Goal: Task Accomplishment & Management: Manage account settings

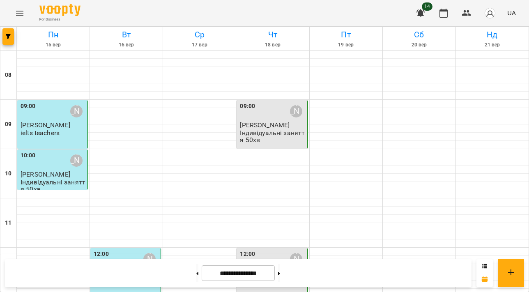
scroll to position [485, 0]
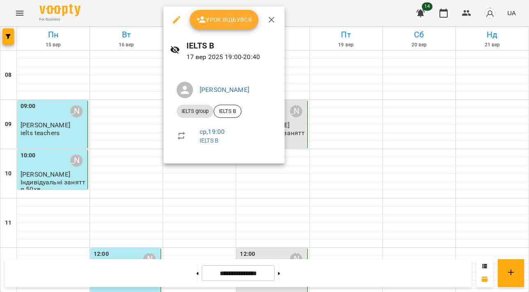
click at [211, 18] on span "Урок відбувся" at bounding box center [224, 20] width 56 height 10
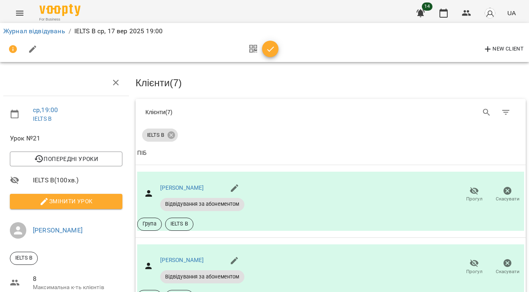
scroll to position [44, 0]
click at [473, 187] on icon "button" at bounding box center [474, 191] width 9 height 8
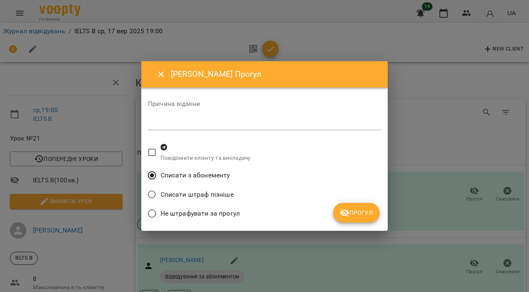
click at [349, 218] on button "Прогул" at bounding box center [356, 213] width 46 height 20
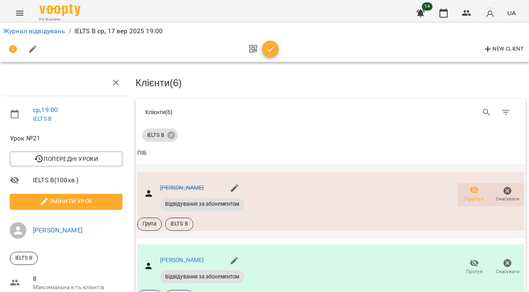
scroll to position [107, 0]
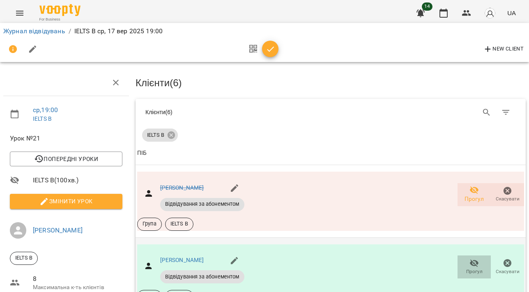
click at [481, 258] on span "Прогул" at bounding box center [473, 266] width 23 height 16
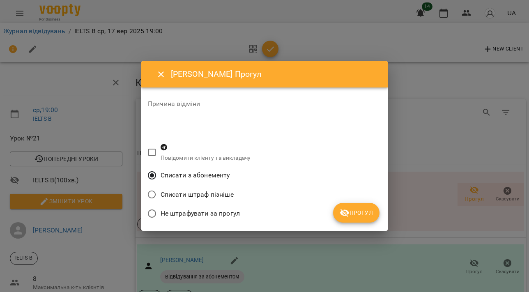
click at [359, 209] on span "Прогул" at bounding box center [356, 213] width 33 height 10
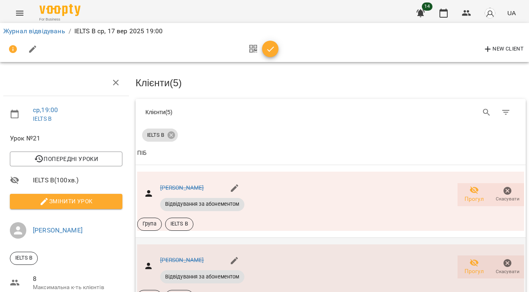
scroll to position [364, 0]
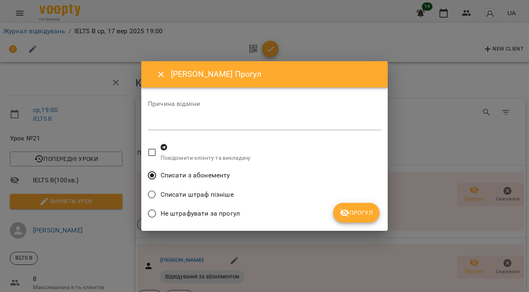
click at [340, 210] on button "Прогул" at bounding box center [356, 213] width 46 height 20
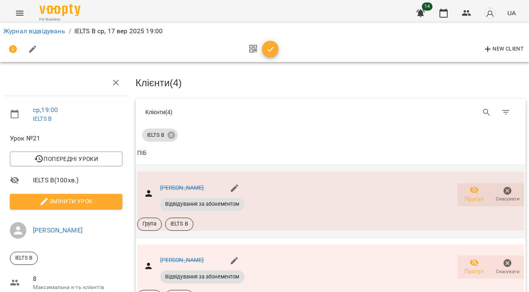
scroll to position [0, 0]
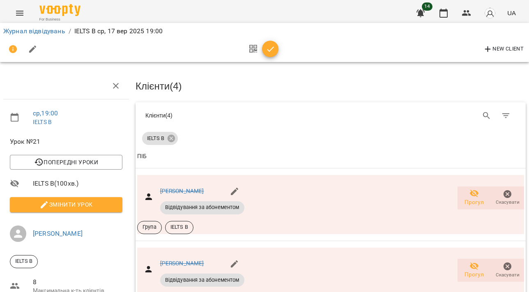
click at [119, 202] on button "Змінити урок" at bounding box center [66, 204] width 112 height 15
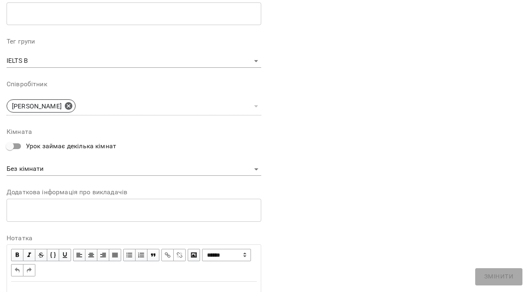
scroll to position [277, 0]
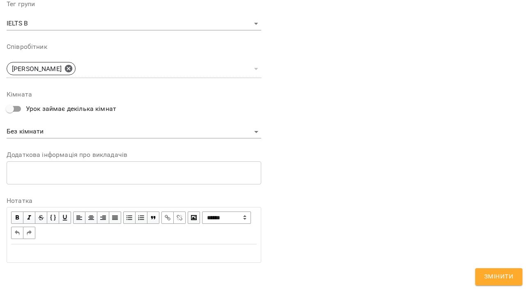
click at [186, 249] on div "Edit text" at bounding box center [133, 253] width 245 height 10
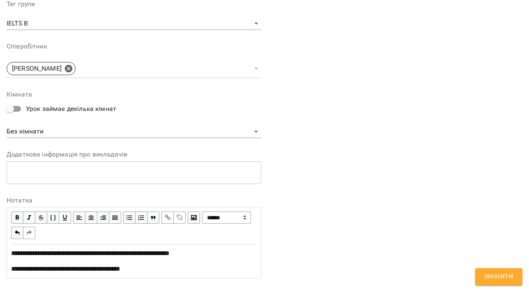
click at [160, 264] on div "**********" at bounding box center [133, 269] width 245 height 10
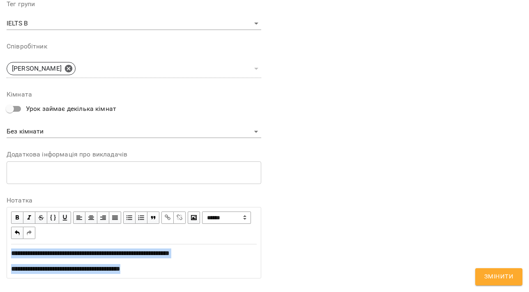
drag, startPoint x: 157, startPoint y: 270, endPoint x: 0, endPoint y: 236, distance: 160.8
copy div "**********"
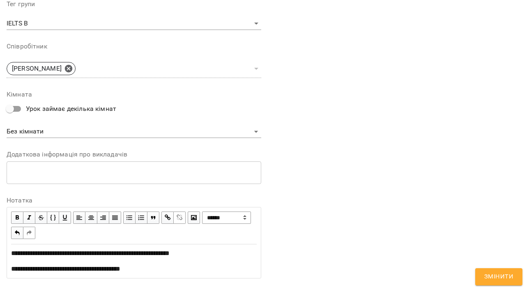
click at [399, 217] on div "**********" at bounding box center [394, 20] width 261 height 536
click at [501, 274] on span "Змінити" at bounding box center [498, 276] width 29 height 11
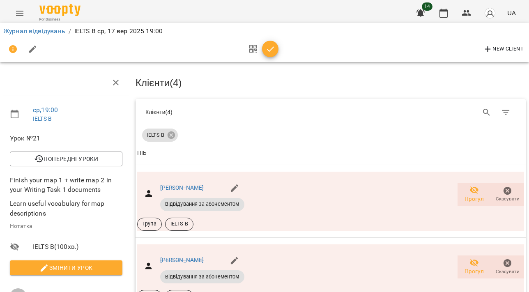
scroll to position [0, 0]
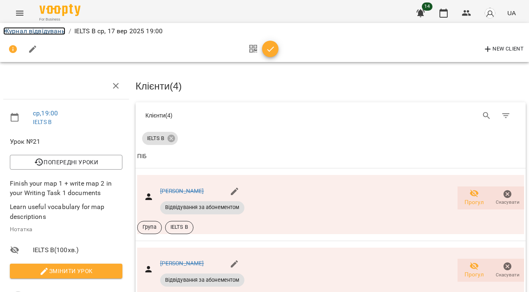
click at [48, 28] on link "Журнал відвідувань" at bounding box center [34, 31] width 62 height 8
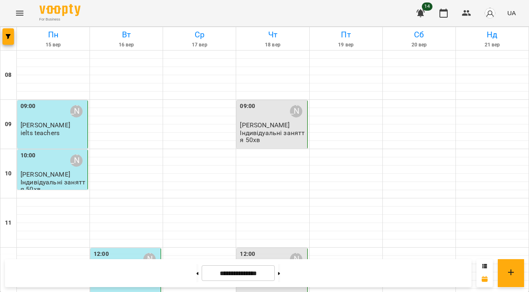
scroll to position [438, 0]
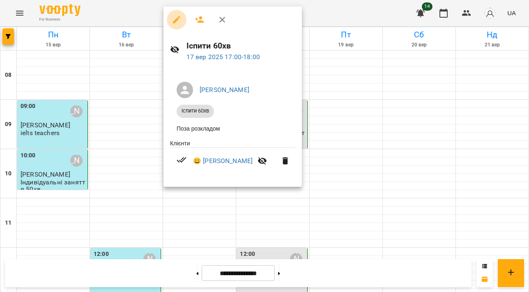
click at [177, 15] on icon "button" at bounding box center [177, 20] width 10 height 10
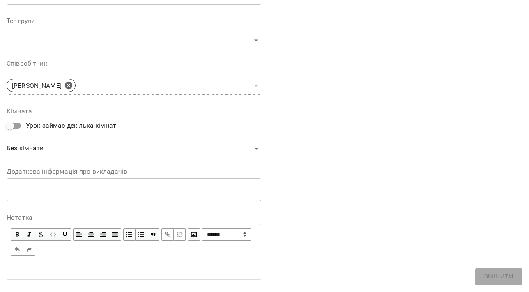
scroll to position [277, 0]
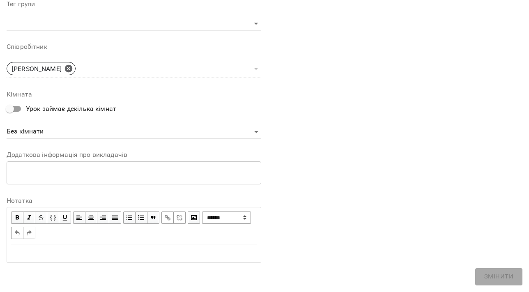
click at [116, 259] on div "Edit text" at bounding box center [133, 253] width 253 height 17
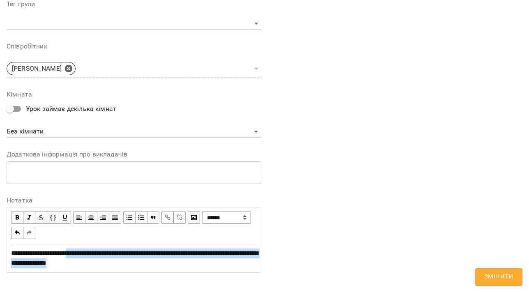
drag, startPoint x: 77, startPoint y: 252, endPoint x: 198, endPoint y: 278, distance: 123.5
click at [198, 278] on div "**********" at bounding box center [134, 17] width 255 height 523
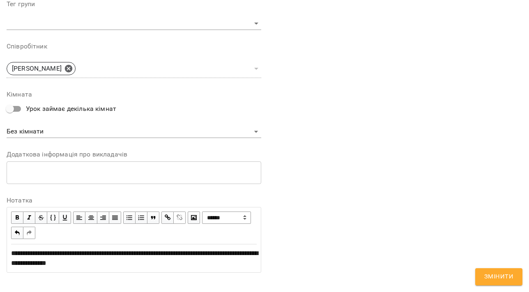
click at [168, 214] on span "button" at bounding box center [167, 217] width 9 height 9
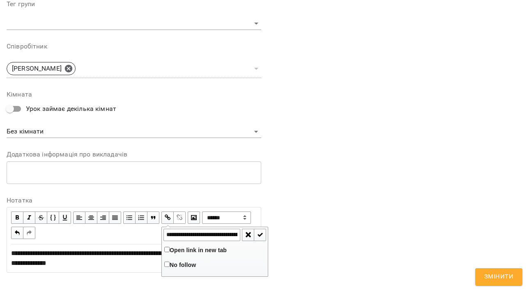
scroll to position [0, 199]
type input "**********"
click at [259, 231] on span "button" at bounding box center [259, 234] width 9 height 9
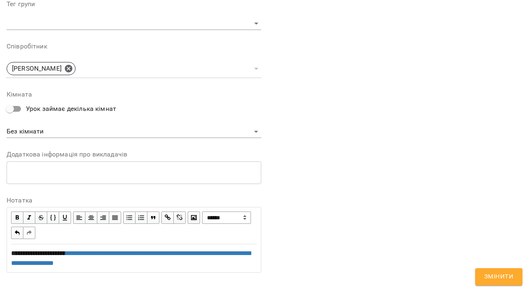
click at [215, 262] on div "**********" at bounding box center [133, 258] width 245 height 20
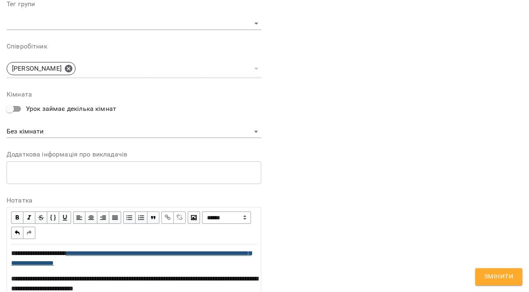
scroll to position [347, 0]
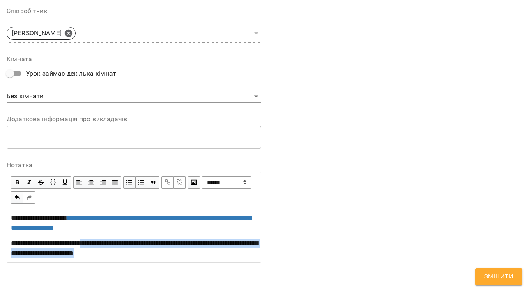
drag, startPoint x: 90, startPoint y: 241, endPoint x: 184, endPoint y: 271, distance: 97.9
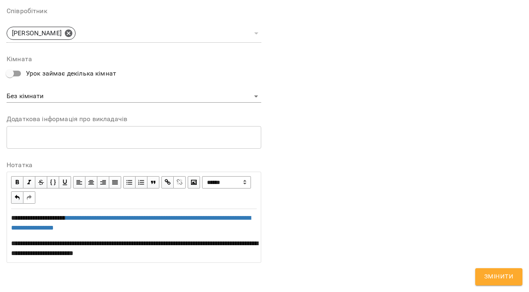
click at [168, 179] on span "button" at bounding box center [167, 182] width 9 height 9
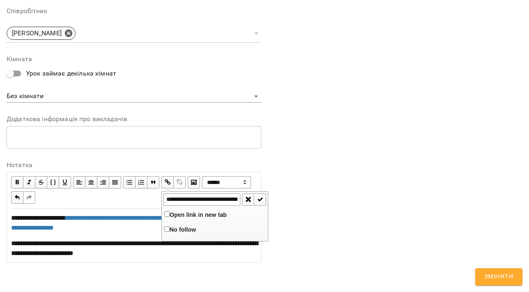
scroll to position [0, 166]
type input "**********"
click at [259, 198] on span "button" at bounding box center [259, 199] width 9 height 9
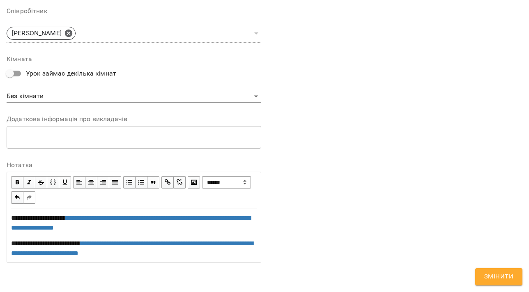
click at [173, 253] on div "**********" at bounding box center [133, 249] width 245 height 20
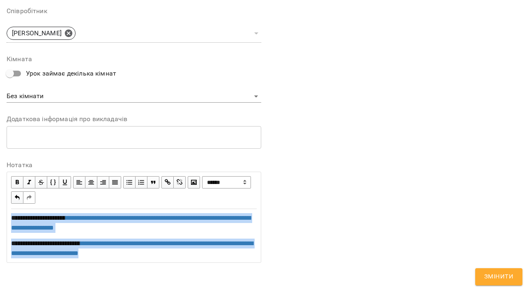
drag, startPoint x: 147, startPoint y: 254, endPoint x: -18, endPoint y: 197, distance: 174.8
click at [0, 197] on html "**********" at bounding box center [264, 140] width 529 height 280
copy div "**********"
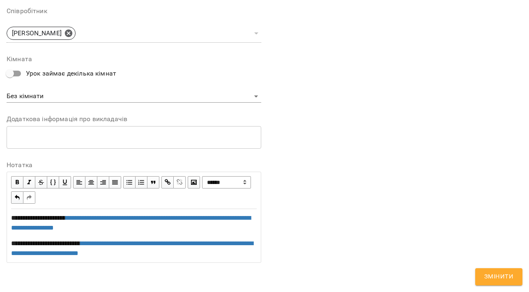
click at [508, 278] on span "Змінити" at bounding box center [498, 276] width 29 height 11
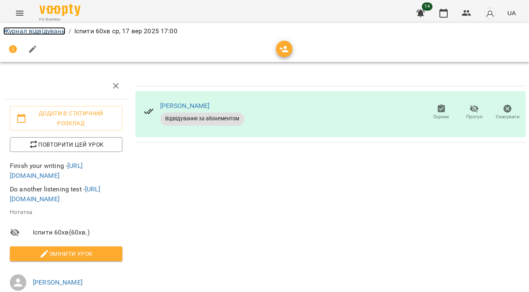
click at [53, 29] on link "Журнал відвідувань" at bounding box center [34, 31] width 62 height 8
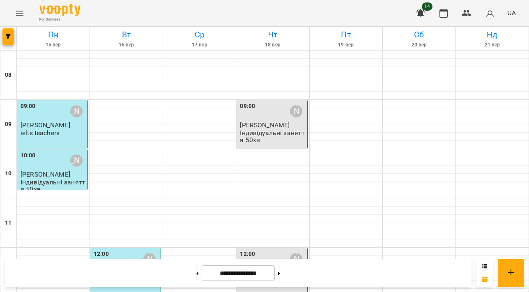
scroll to position [432, 0]
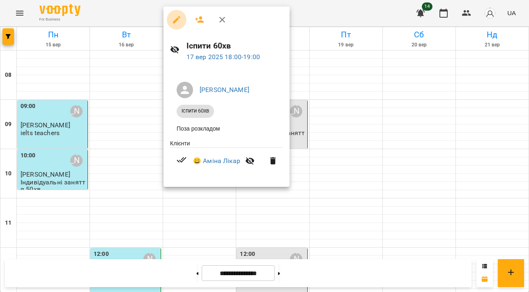
click at [175, 18] on icon "button" at bounding box center [177, 20] width 10 height 10
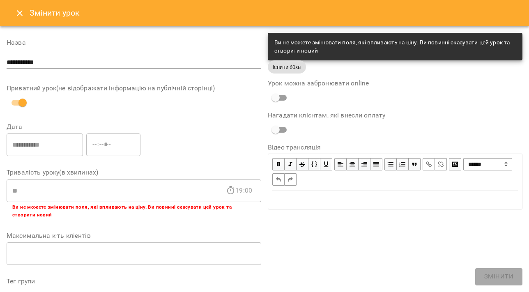
scroll to position [277, 0]
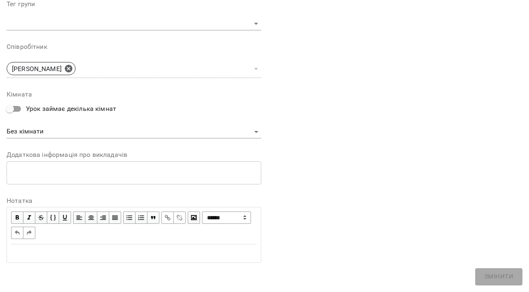
click at [98, 257] on div "Edit text" at bounding box center [133, 253] width 245 height 10
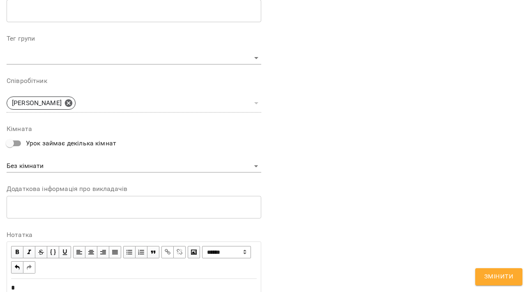
scroll to position [312, 0]
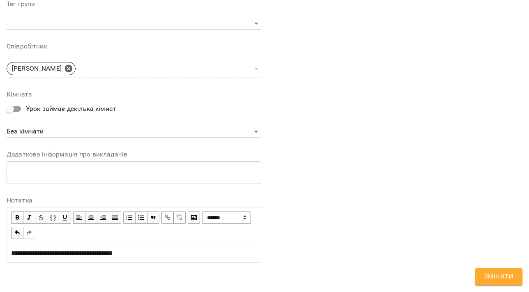
click at [493, 271] on button "Змінити" at bounding box center [498, 276] width 47 height 17
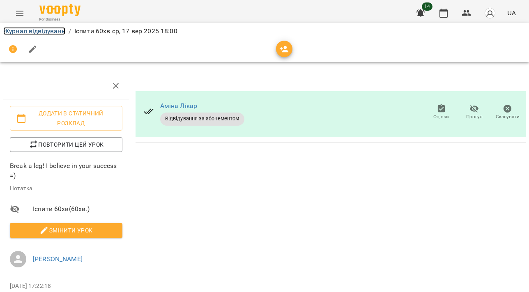
click at [32, 31] on link "Журнал відвідувань" at bounding box center [34, 31] width 62 height 8
